Goal: Find specific page/section: Find specific page/section

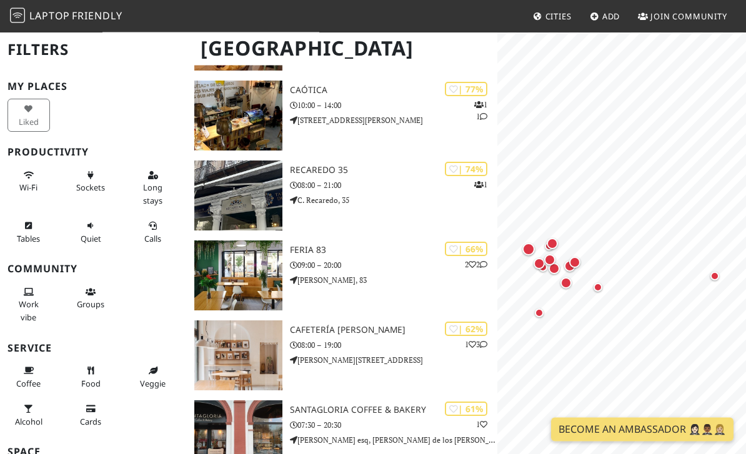
scroll to position [258, 0]
click at [26, 183] on span "Wi-Fi" at bounding box center [28, 188] width 18 height 11
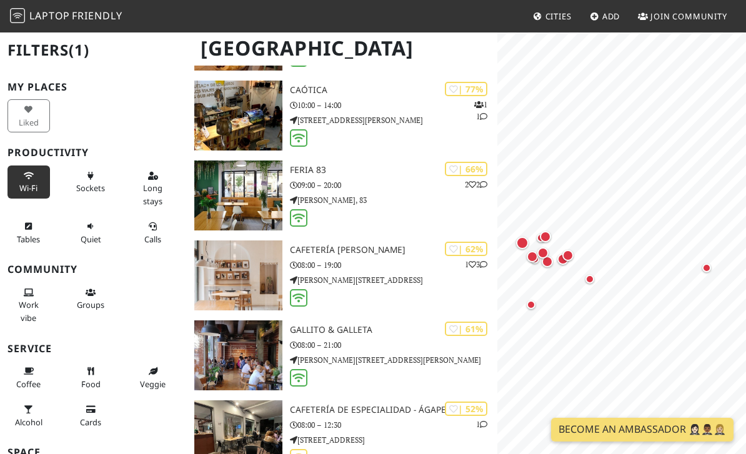
click at [88, 183] on span "Sockets" at bounding box center [90, 188] width 29 height 11
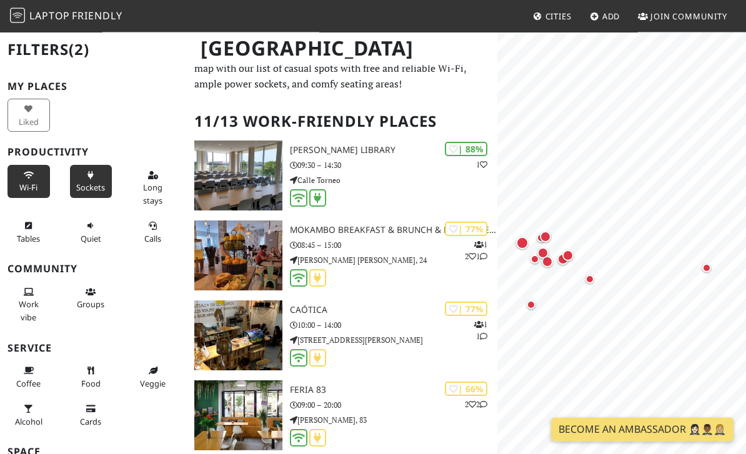
scroll to position [38, 0]
click at [35, 228] on button "Tables" at bounding box center [29, 232] width 43 height 33
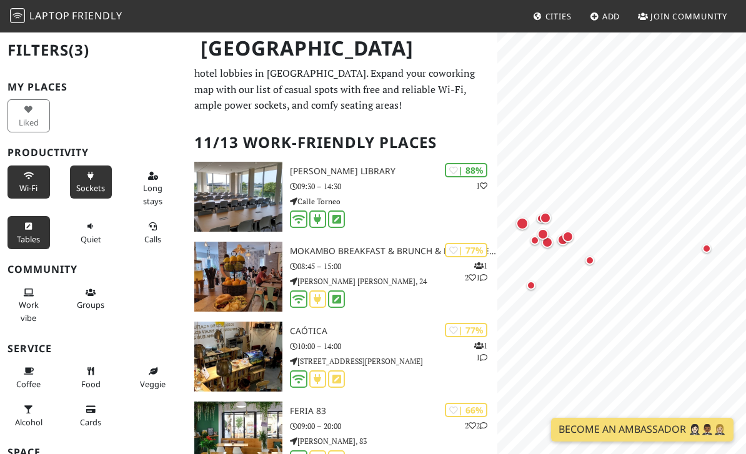
scroll to position [0, 0]
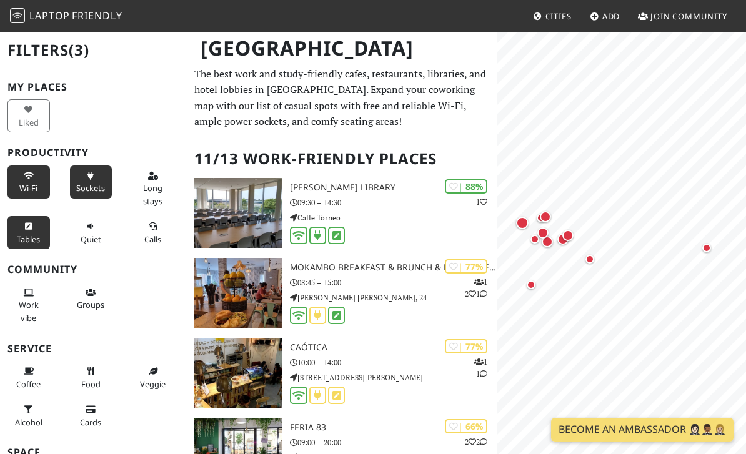
click at [161, 230] on button "Calls" at bounding box center [153, 232] width 43 height 33
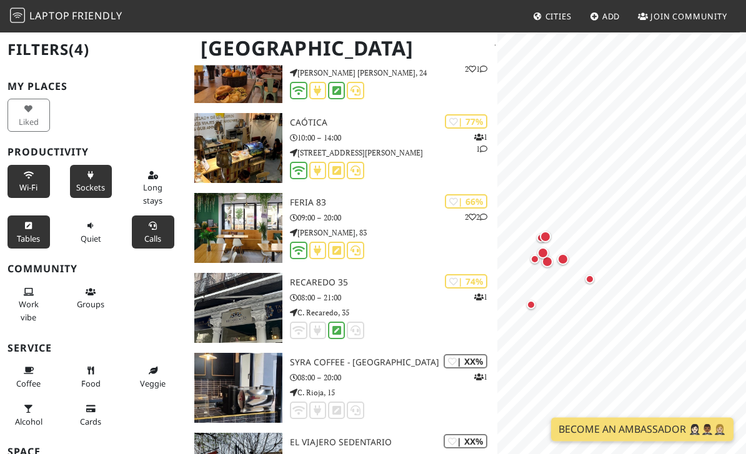
scroll to position [145, 0]
click at [650, 193] on div "Map marker" at bounding box center [651, 205] width 25 height 25
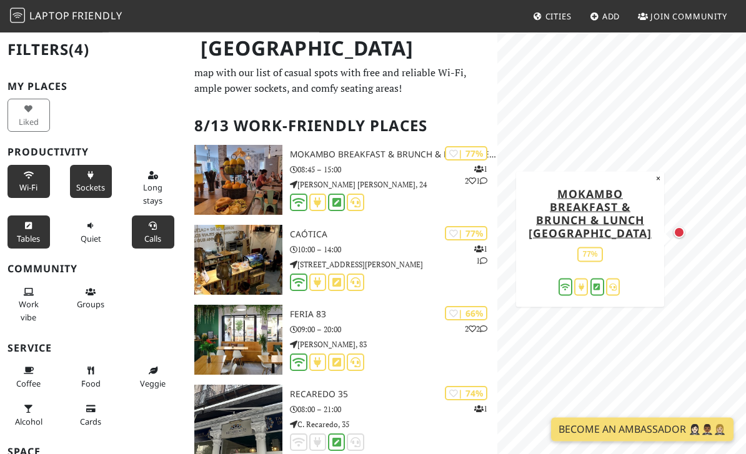
scroll to position [33, 0]
click at [249, 195] on img at bounding box center [238, 180] width 89 height 70
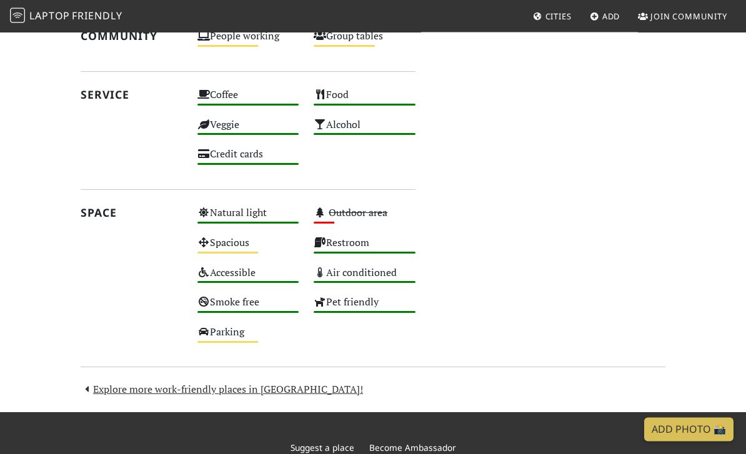
scroll to position [723, 0]
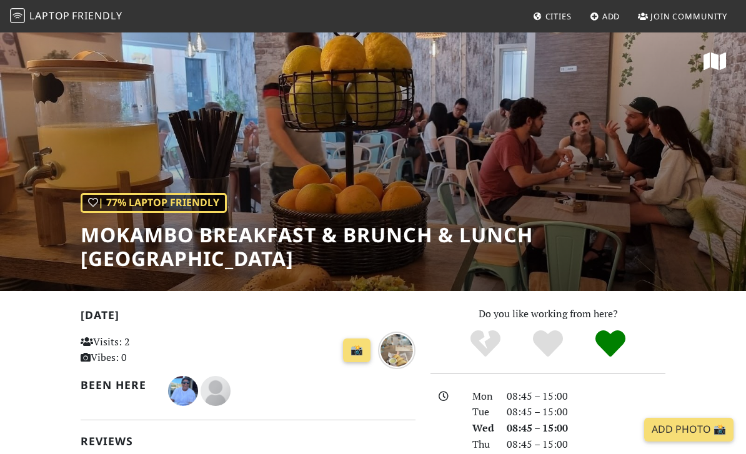
scroll to position [699, 0]
